Goal: Download file/media

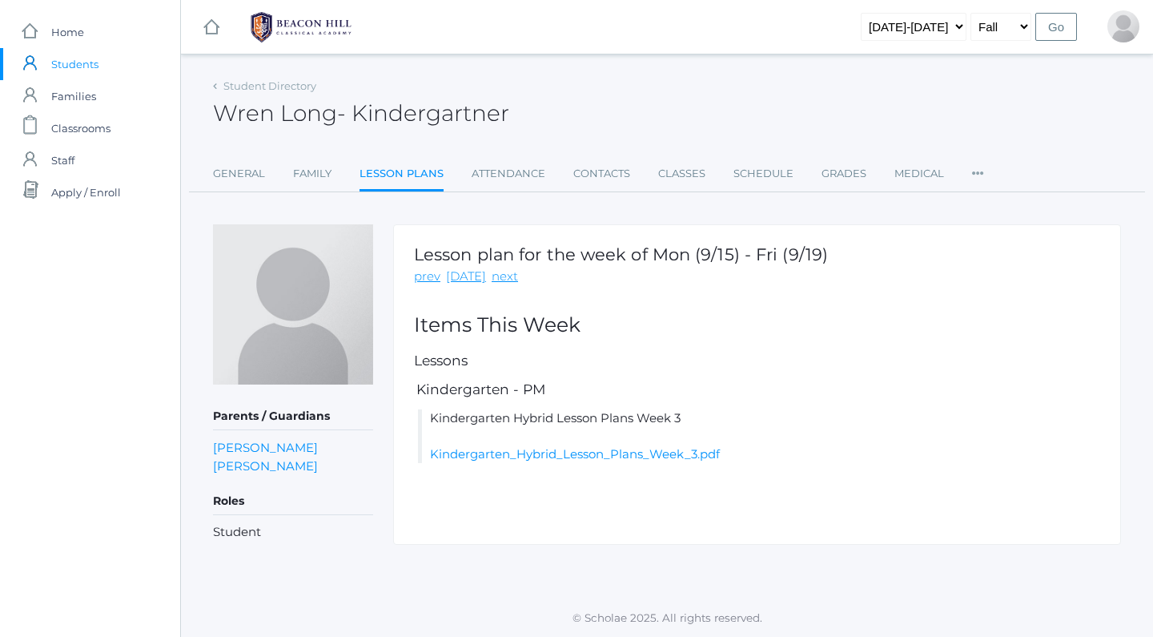
click at [73, 70] on span "Students" at bounding box center [74, 64] width 47 height 32
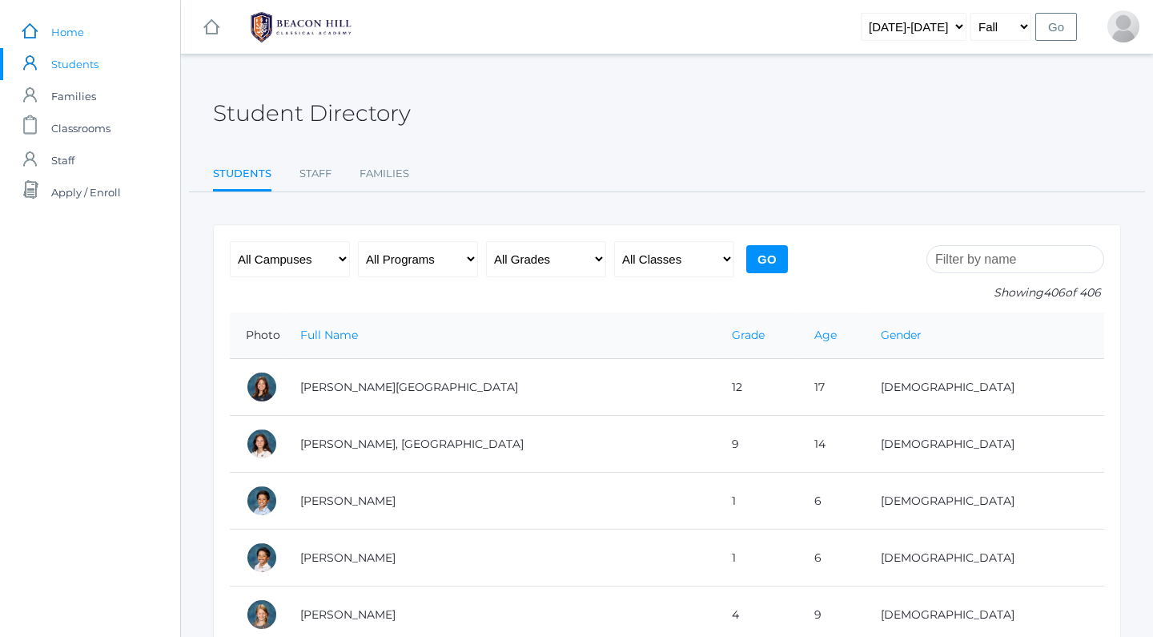
click at [78, 26] on span "Home" at bounding box center [67, 32] width 33 height 32
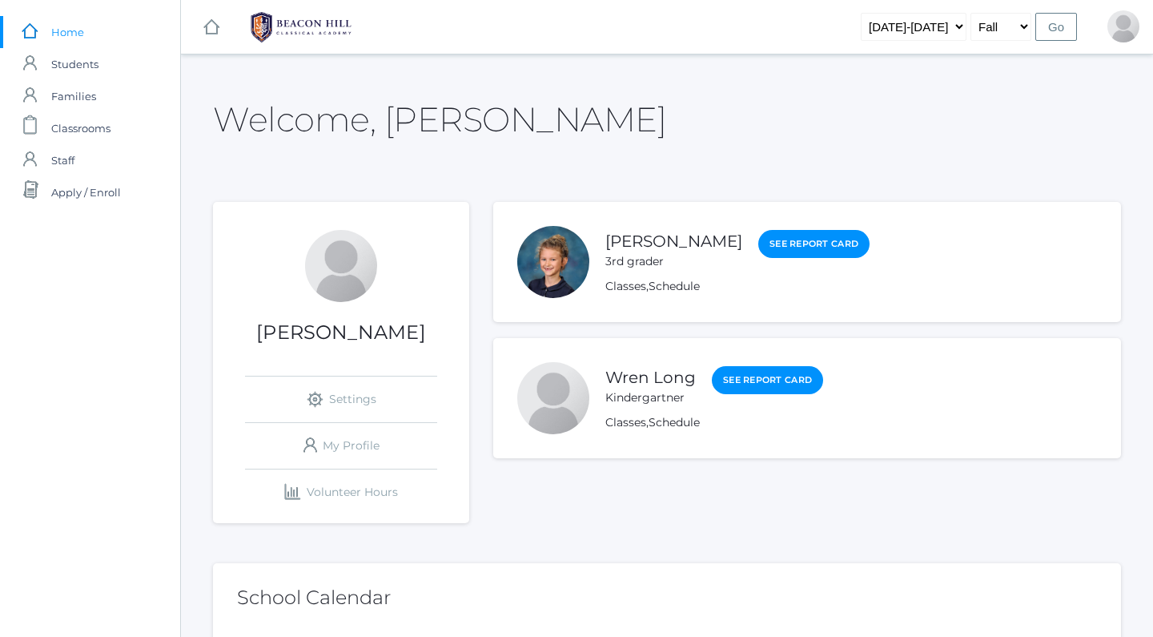
click at [624, 227] on li "[PERSON_NAME] 3rd grader See Report Card Classes , Schedule" at bounding box center [807, 262] width 628 height 120
click at [624, 248] on link "[PERSON_NAME]" at bounding box center [674, 241] width 137 height 20
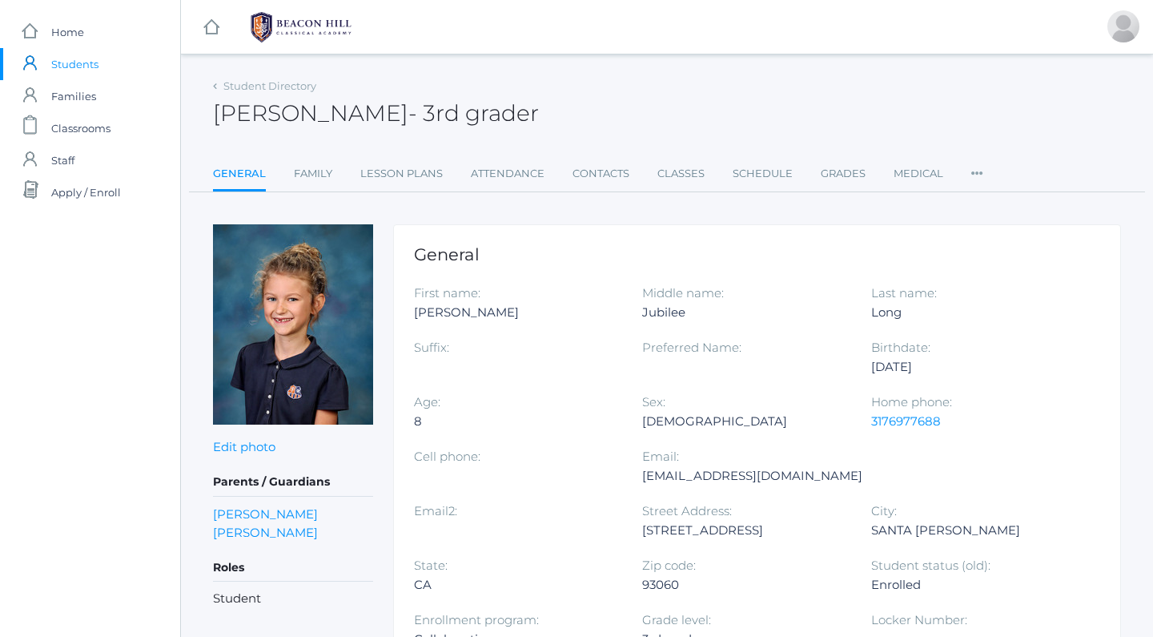
drag, startPoint x: 624, startPoint y: 248, endPoint x: 491, endPoint y: 207, distance: 139.1
click at [425, 175] on link "Lesson Plans" at bounding box center [401, 174] width 82 height 32
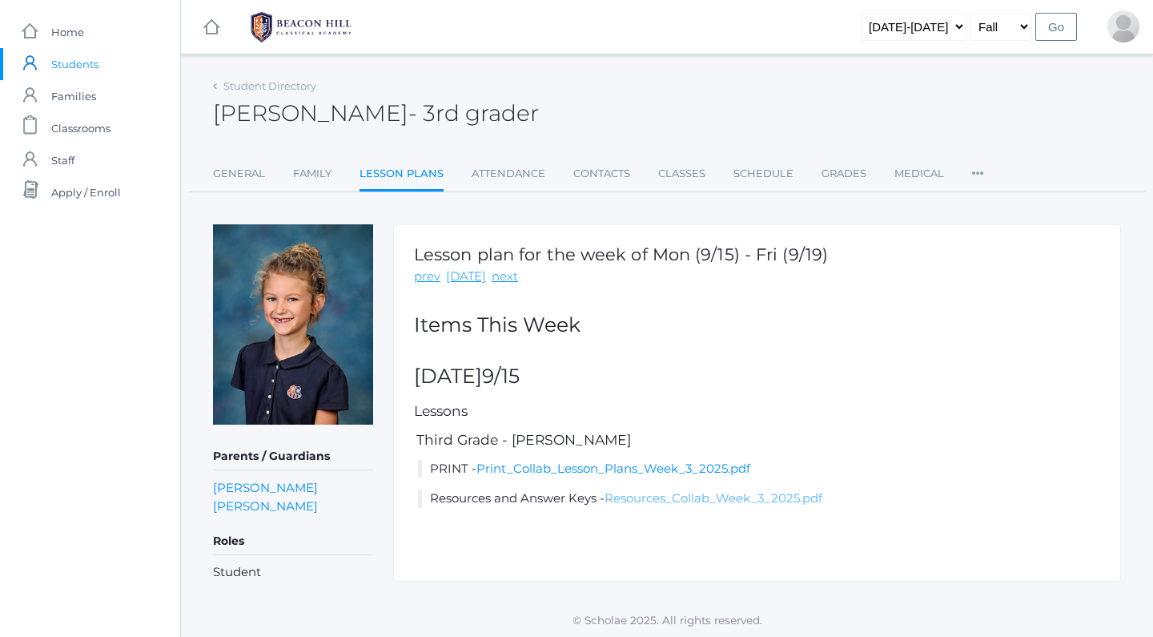
click at [692, 490] on link "Resources_Collab_Week_3_2025.pdf" at bounding box center [714, 497] width 218 height 15
